Goal: Transaction & Acquisition: Purchase product/service

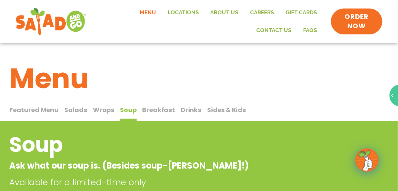
click at [0, 0] on span "Salads" at bounding box center [0, 0] width 0 height 0
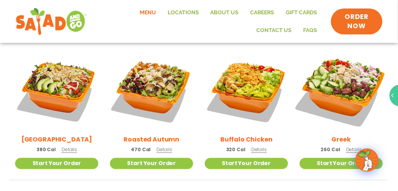
scroll to position [387, 0]
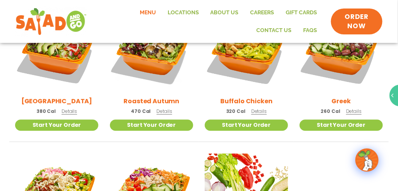
click at [168, 115] on span "Details" at bounding box center [164, 111] width 15 height 7
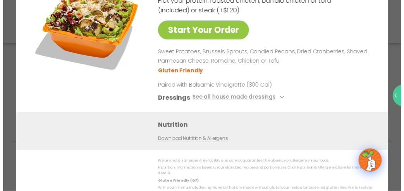
scroll to position [389, 0]
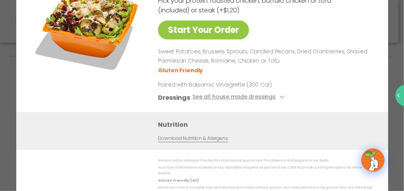
click at [318, 90] on div "Roasted Autumn Salad 470 Cal Pick your protein: roasted chicken, buffalo chicke…" at bounding box center [263, 42] width 211 height 139
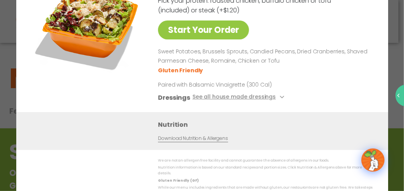
click at [7, 126] on div "Start Your Order Roasted Autumn Salad 470 Cal Pick your protein: roasted chicke…" at bounding box center [202, 95] width 404 height 191
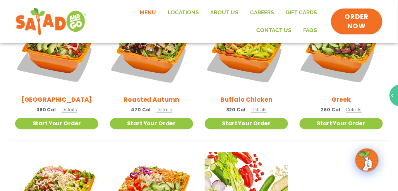
scroll to position [400, 0]
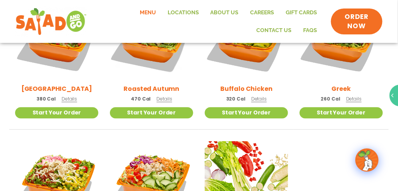
click at [261, 102] on span "Details" at bounding box center [258, 99] width 15 height 7
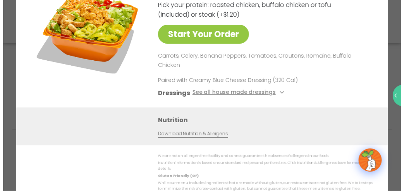
scroll to position [401, 0]
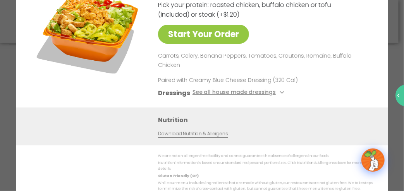
click at [9, 145] on div "Start Your Order Buffalo Chicken Salad 320 Cal Pick your protein: roasted chick…" at bounding box center [202, 95] width 404 height 191
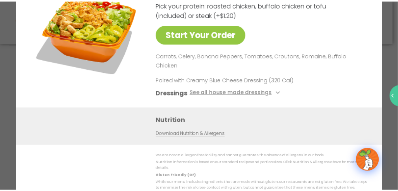
scroll to position [400, 0]
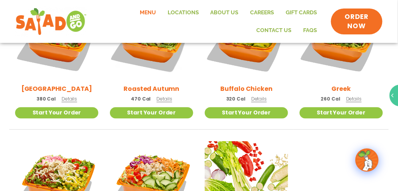
click at [352, 102] on span "Details" at bounding box center [353, 99] width 15 height 7
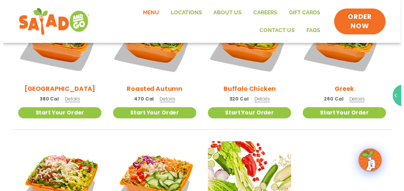
scroll to position [401, 0]
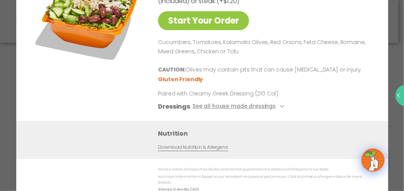
click at [5, 84] on div "Start Your Order Greek Salad 260 Cal Pick your protein: roasted chicken, buffal…" at bounding box center [202, 95] width 404 height 191
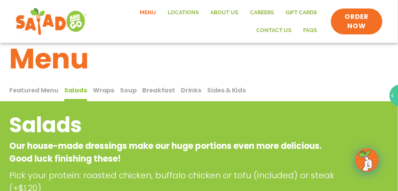
scroll to position [0, 0]
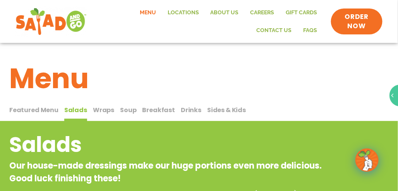
click at [0, 0] on span "Drinks" at bounding box center [0, 0] width 0 height 0
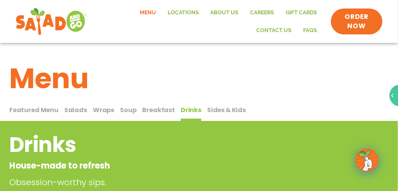
click at [0, 0] on span "Soup" at bounding box center [0, 0] width 0 height 0
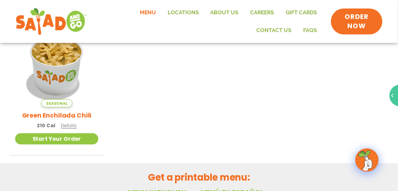
scroll to position [194, 0]
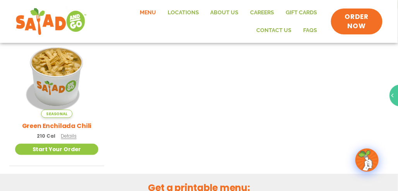
click at [73, 139] on span "Details" at bounding box center [68, 136] width 15 height 7
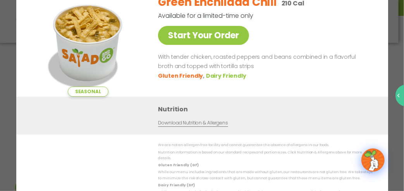
click at [7, 96] on div "Seasonal Start Your Order Green Enchilada Chili 210 Cal Available for a limited…" at bounding box center [202, 95] width 404 height 191
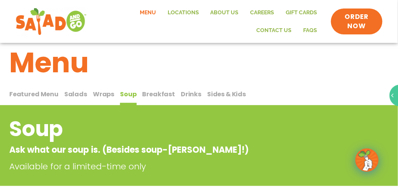
scroll to position [0, 0]
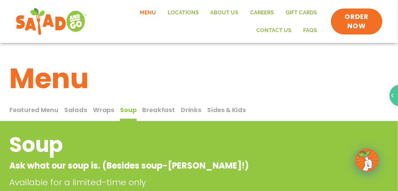
click at [0, 0] on span "Wraps" at bounding box center [0, 0] width 0 height 0
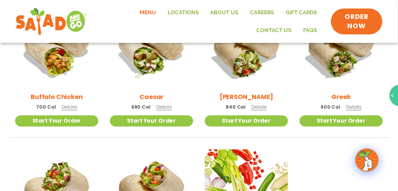
scroll to position [387, 0]
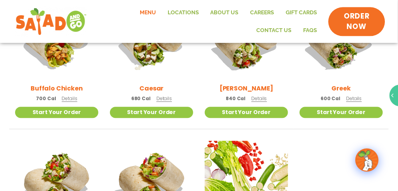
click at [367, 26] on span "ORDER NOW" at bounding box center [357, 21] width 40 height 20
